Goal: Information Seeking & Learning: Check status

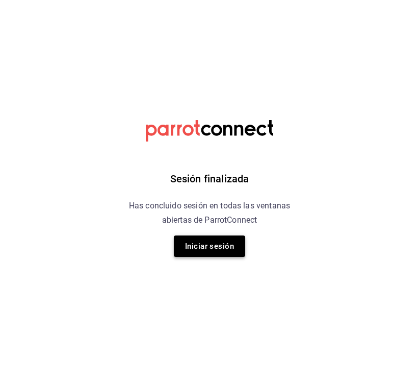
click at [204, 249] on button "Iniciar sesión" at bounding box center [209, 245] width 71 height 21
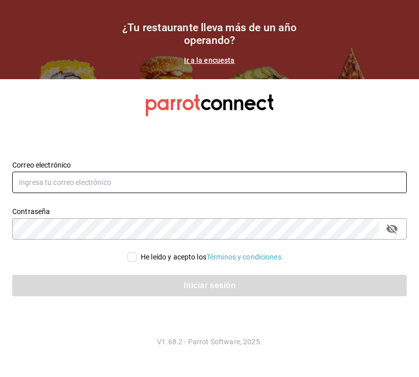
click at [153, 191] on input "text" at bounding box center [209, 181] width 395 height 21
type input "constanzanavarro99@gmail.com"
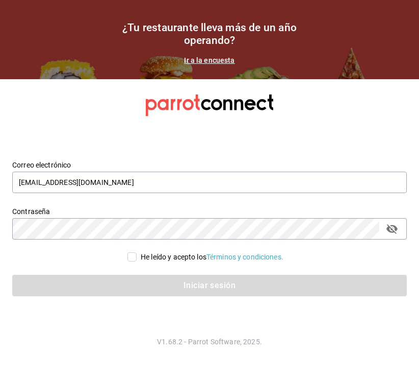
click at [132, 257] on input "He leído y acepto los Términos y condiciones." at bounding box center [132, 256] width 9 height 9
checkbox input "true"
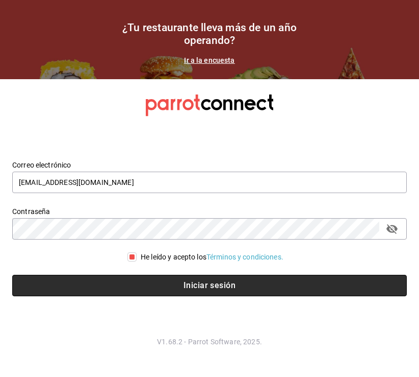
click at [149, 281] on button "Iniciar sesión" at bounding box center [209, 285] width 395 height 21
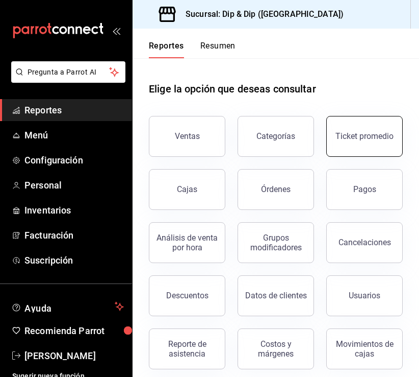
click at [363, 135] on div "Ticket promedio" at bounding box center [365, 136] width 58 height 10
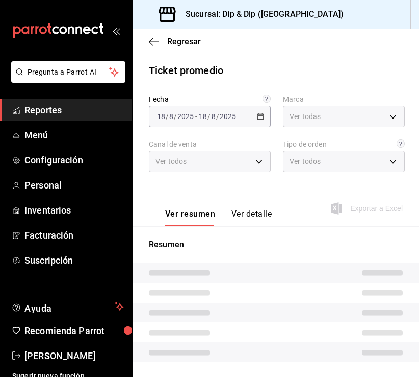
type input "2e5b8866-08a5-460c-8415-98635b93938f"
type input "PARROT,UBER_EATS,RAPPI,DIDI_FOOD,ONLINE"
type input "0a20a71a-8ad4-4fcc-bdf7-e7f5571a165f,EXTERNAL"
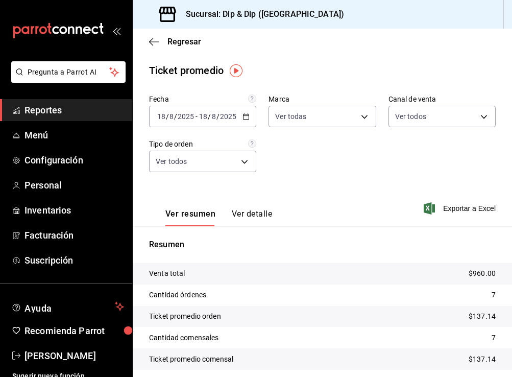
click at [246, 114] on icon "button" at bounding box center [245, 116] width 7 height 7
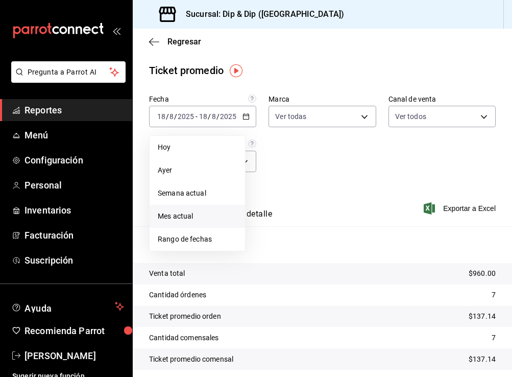
click at [206, 218] on span "Mes actual" at bounding box center [197, 216] width 79 height 11
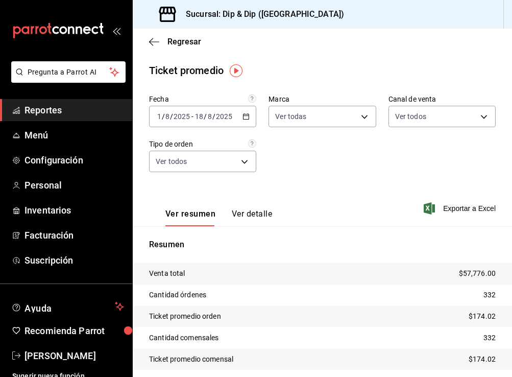
click at [238, 217] on button "Ver detalle" at bounding box center [252, 217] width 40 height 17
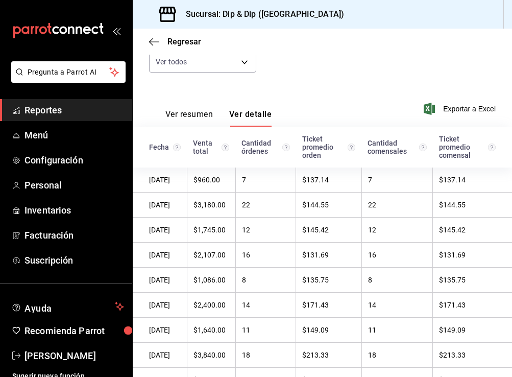
scroll to position [97, 0]
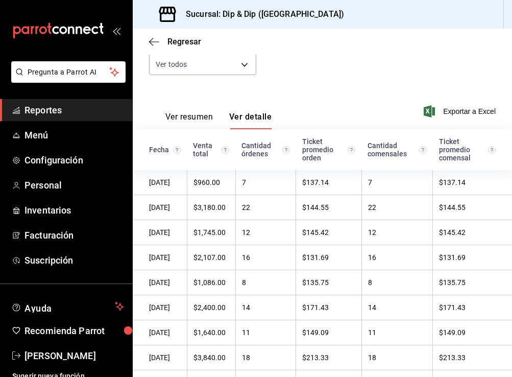
click at [189, 117] on button "Ver resumen" at bounding box center [188, 120] width 47 height 17
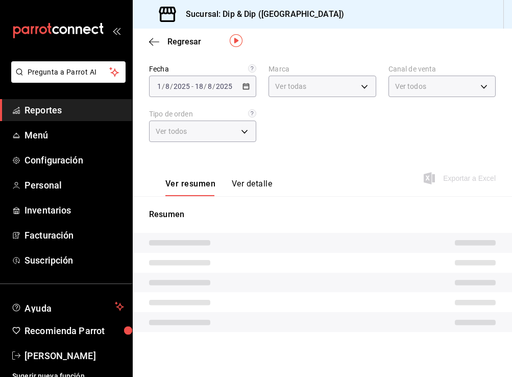
scroll to position [38, 0]
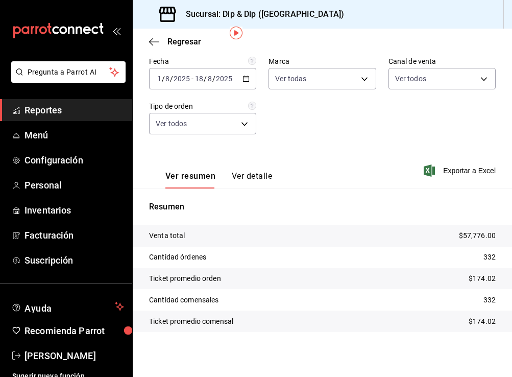
click at [331, 132] on div "Fecha [DATE] [DATE] - [DATE] [DATE] Marca Ver todas 2e5b8866-08a5-460c-8415-986…" at bounding box center [322, 102] width 347 height 90
click at [153, 40] on icon "button" at bounding box center [154, 41] width 10 height 9
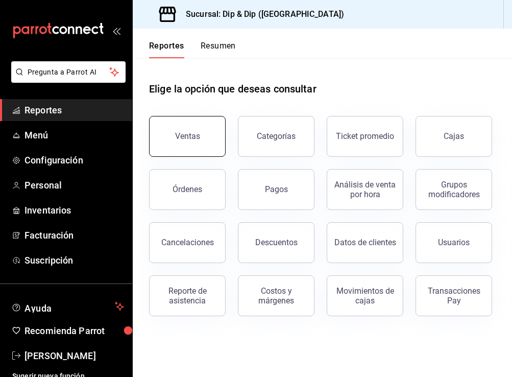
click at [191, 137] on div "Ventas" at bounding box center [187, 136] width 25 height 10
